Goal: Task Accomplishment & Management: Complete application form

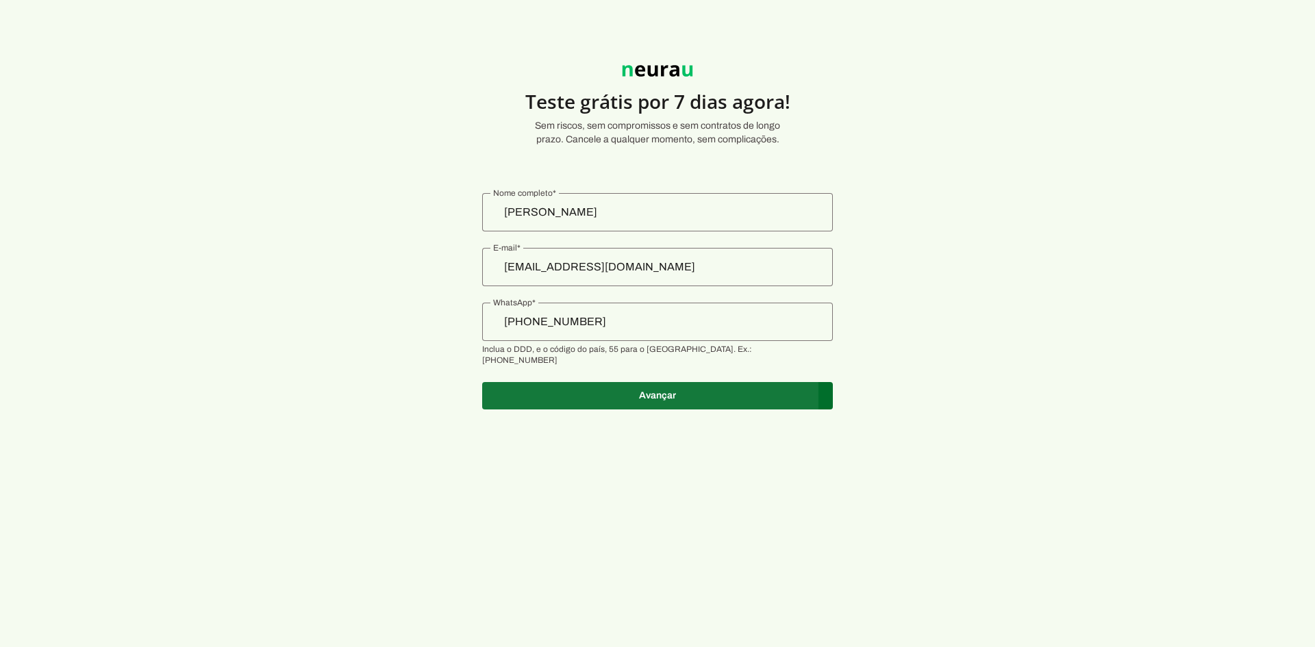
click at [667, 393] on span at bounding box center [657, 395] width 351 height 33
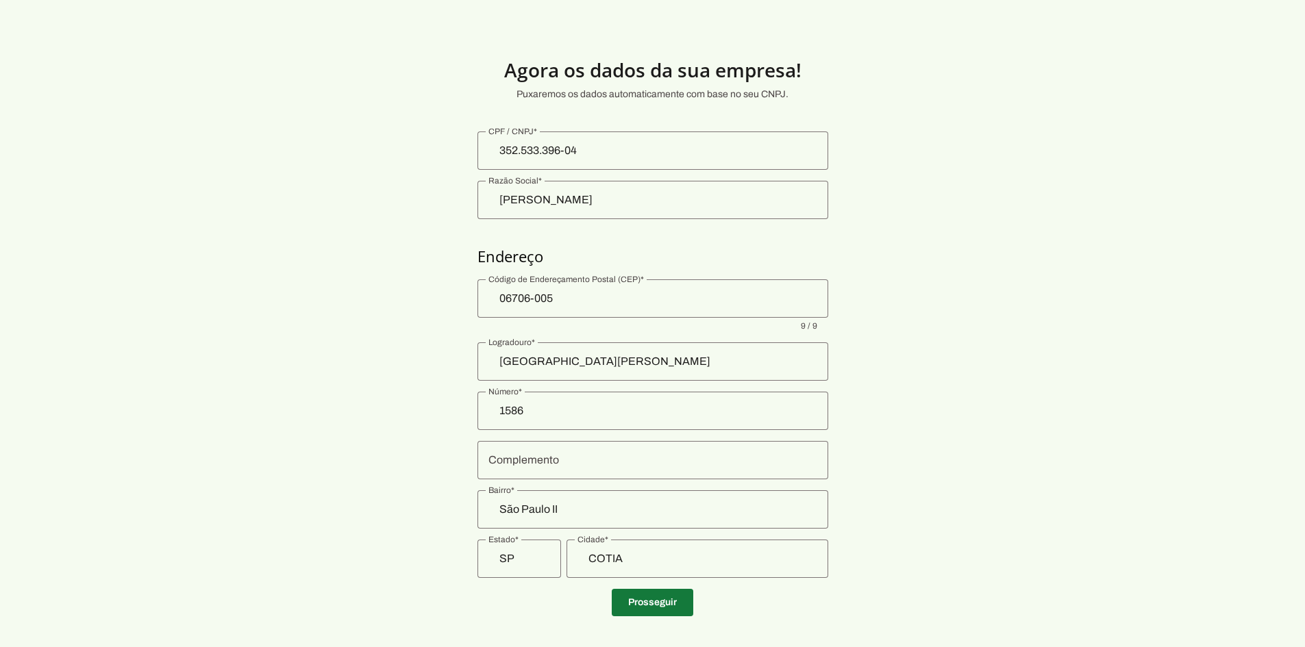
click at [647, 599] on span at bounding box center [652, 602] width 81 height 33
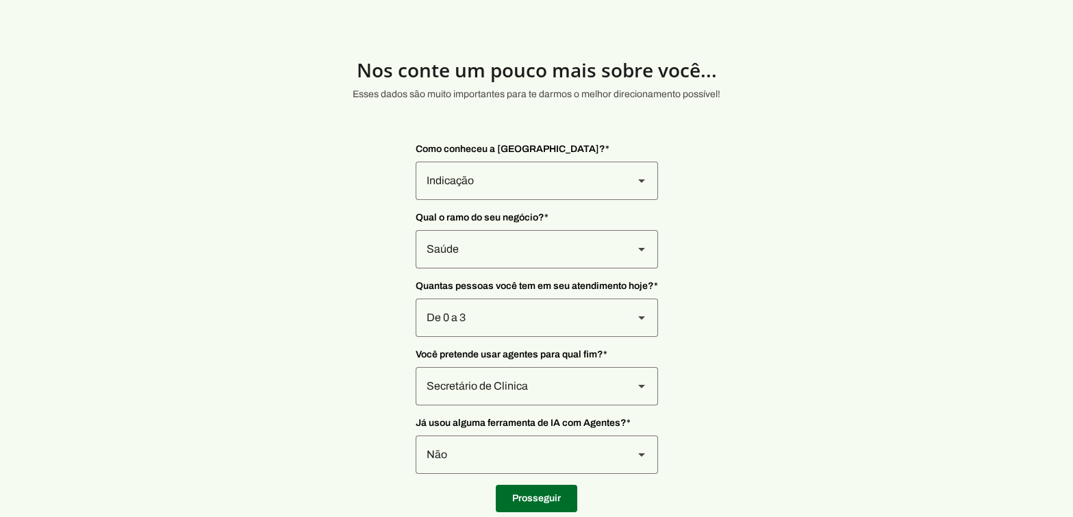
scroll to position [28, 0]
